Goal: Transaction & Acquisition: Purchase product/service

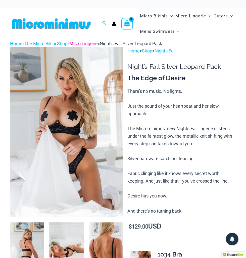
click at [98, 43] on link "Micro Lingerie" at bounding box center [83, 43] width 28 height 5
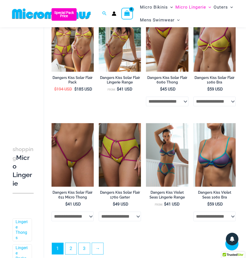
scroll to position [802, 0]
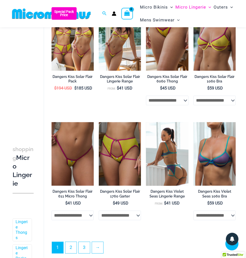
click at [169, 146] on img at bounding box center [167, 153] width 42 height 63
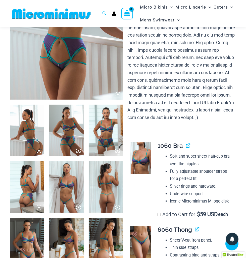
scroll to position [162, 0]
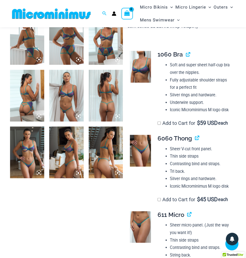
scroll to position [209, 0]
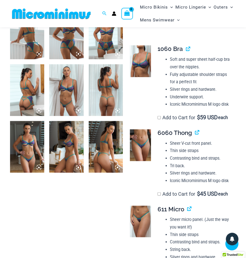
click at [64, 92] on img at bounding box center [66, 90] width 34 height 52
